Goal: Share content

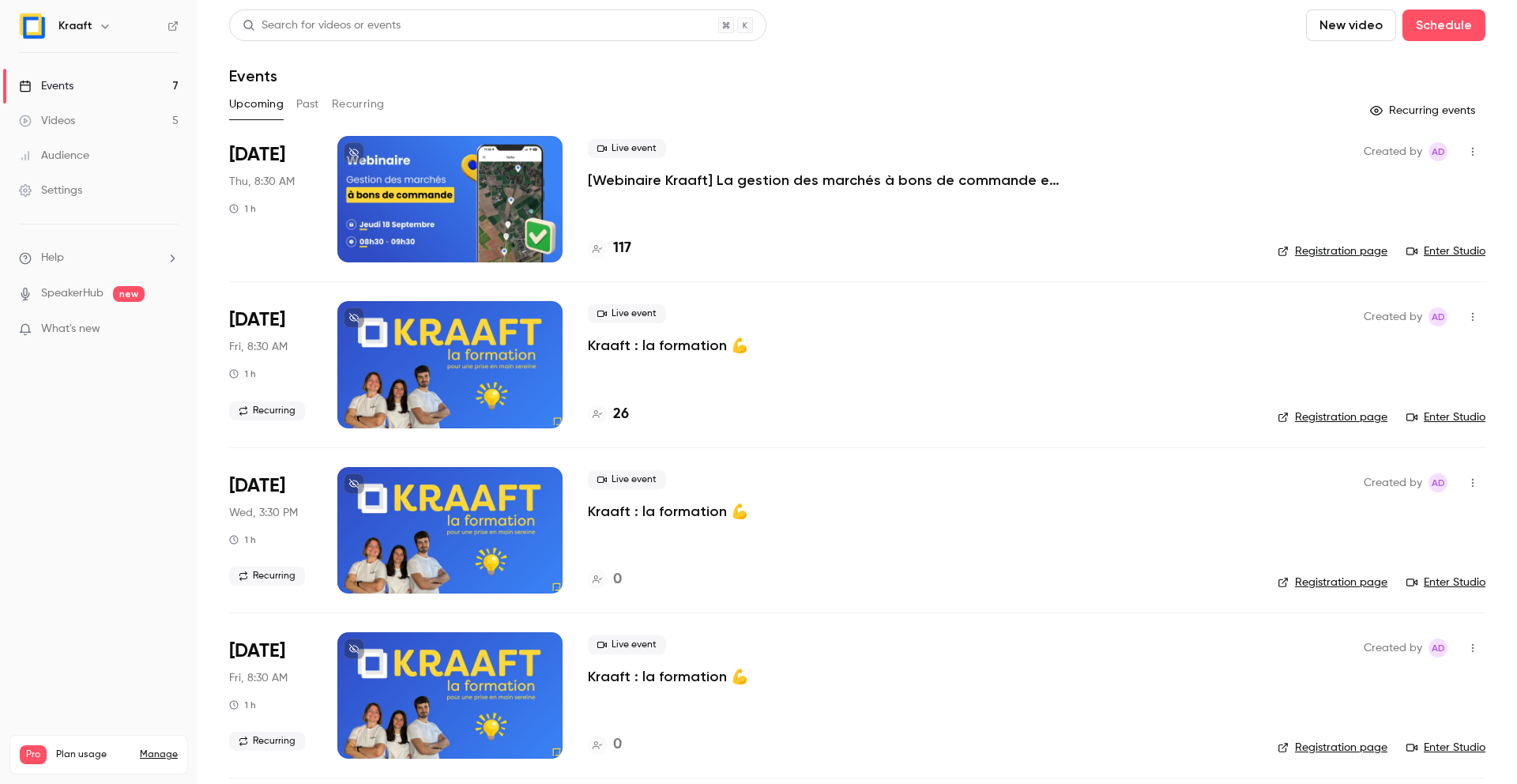
click at [1040, 171] on p "[Webinaire Kraaft] La gestion des marchés à bons de commande et des petites int…" at bounding box center [824, 180] width 474 height 19
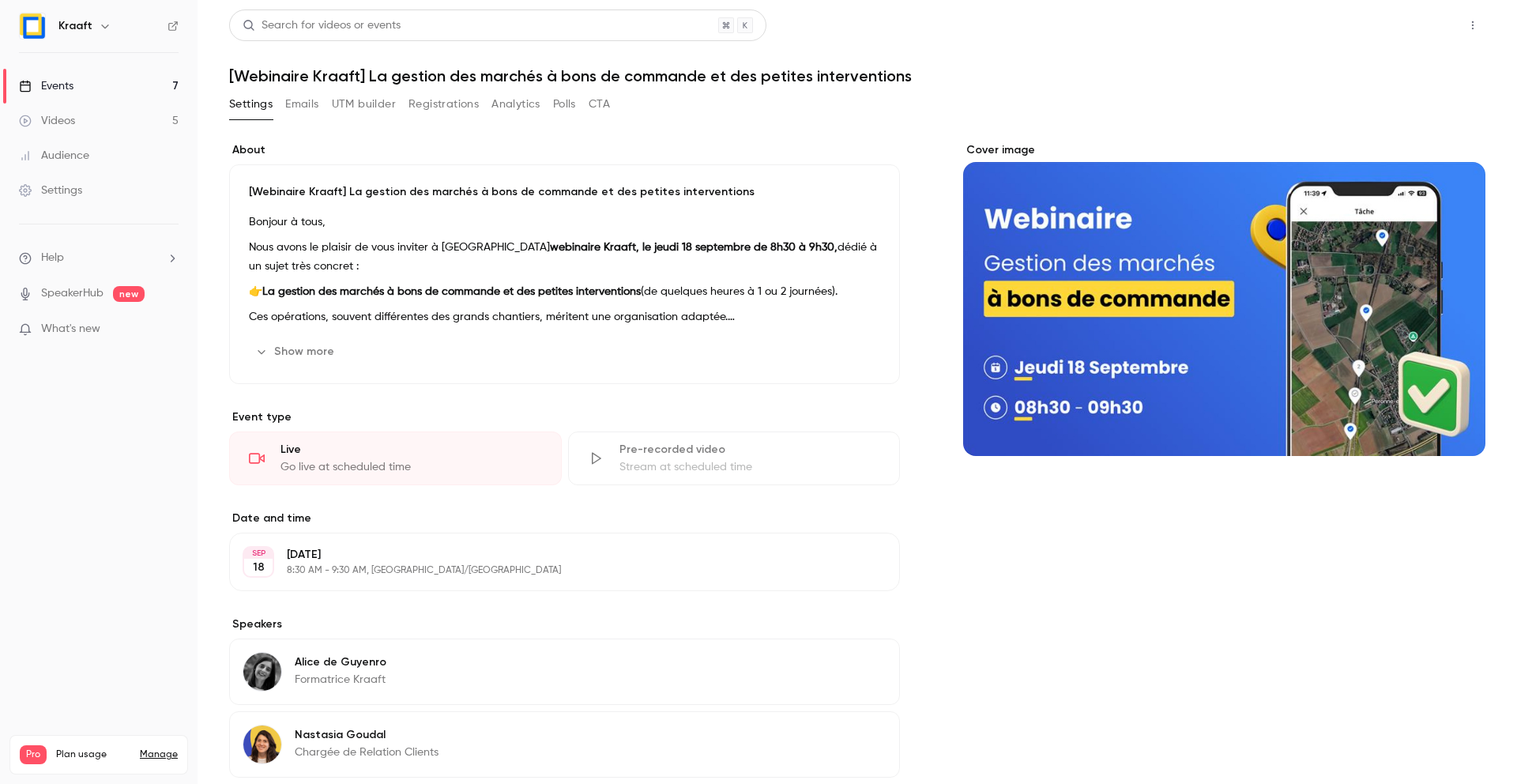
click at [1410, 19] on button "Share" at bounding box center [1416, 26] width 62 height 32
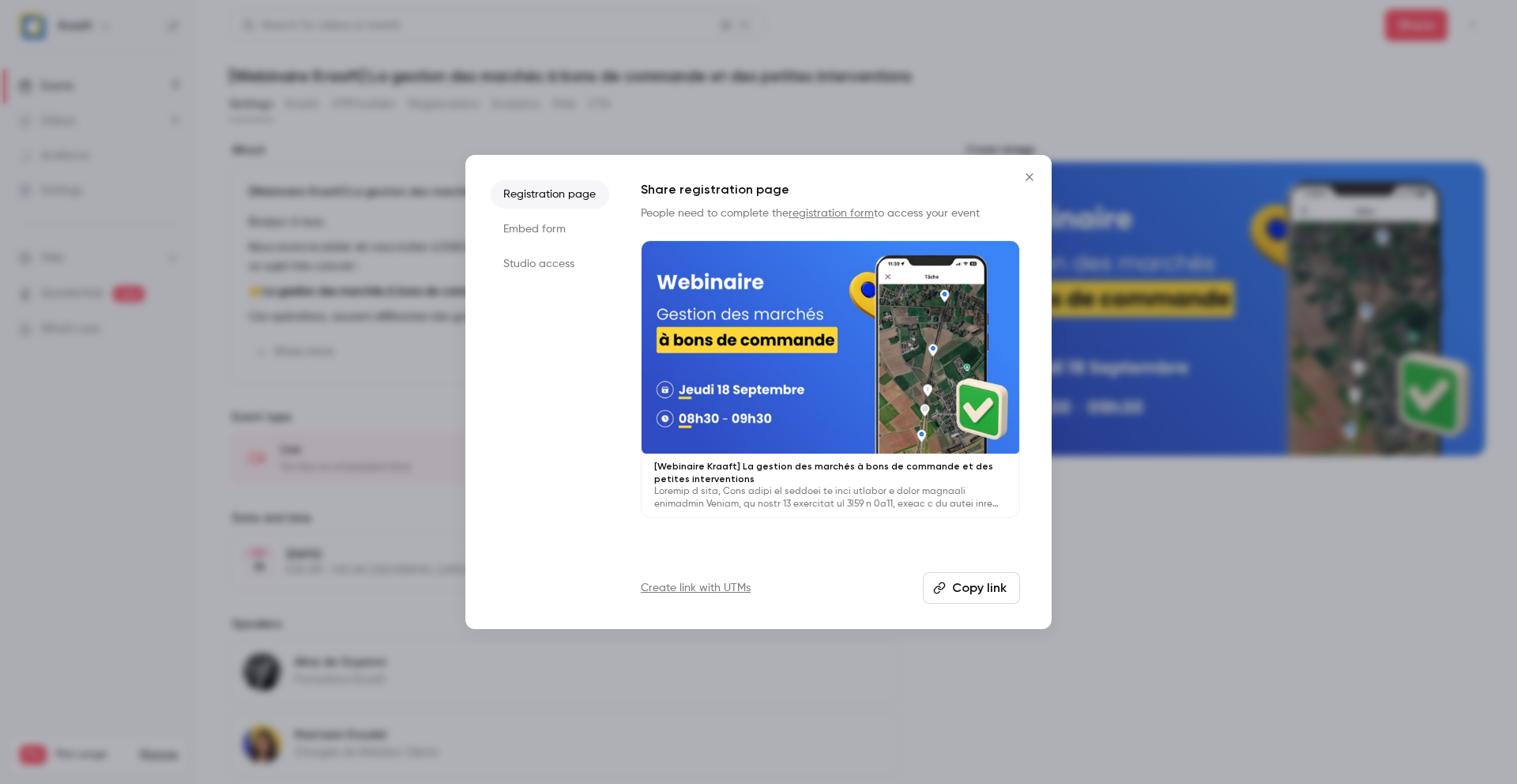
click at [968, 589] on button "Copy link" at bounding box center [971, 588] width 97 height 32
click at [1033, 180] on icon "Close" at bounding box center [1030, 177] width 19 height 12
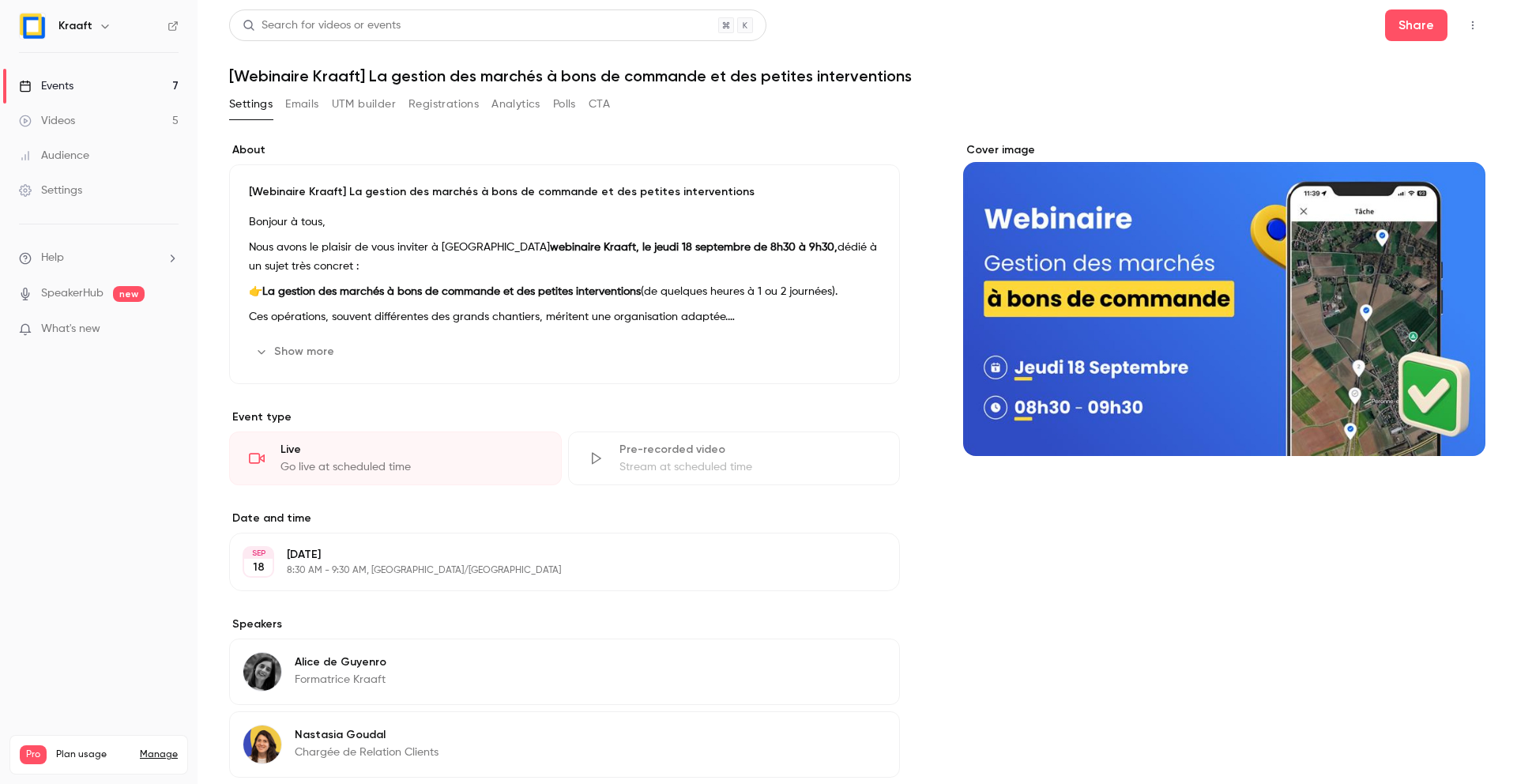
click at [76, 89] on link "Events 7" at bounding box center [99, 86] width 197 height 35
